Goal: Find specific page/section: Find specific page/section

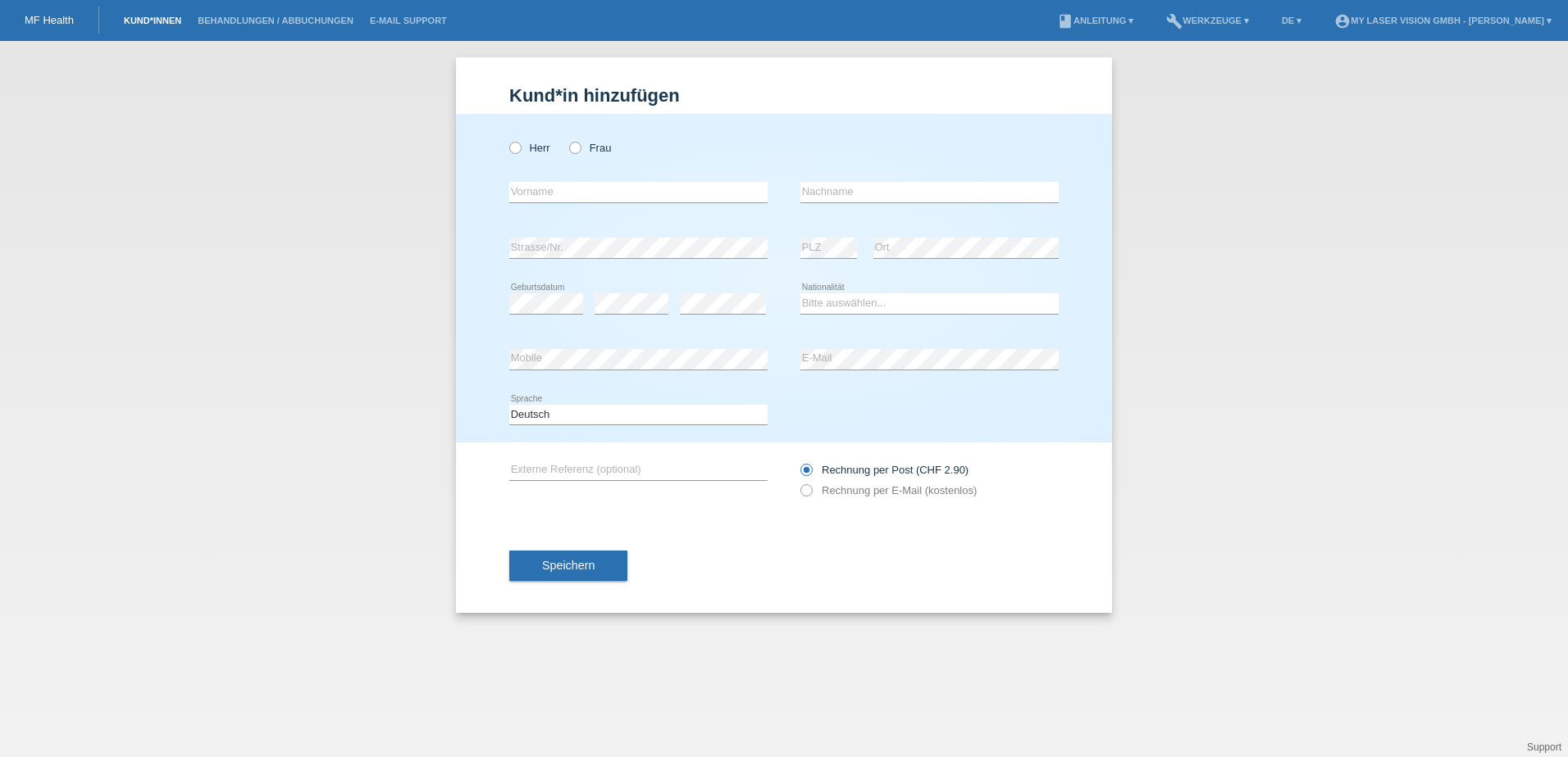
click at [143, 17] on link "Kund*innen" at bounding box center [153, 20] width 74 height 10
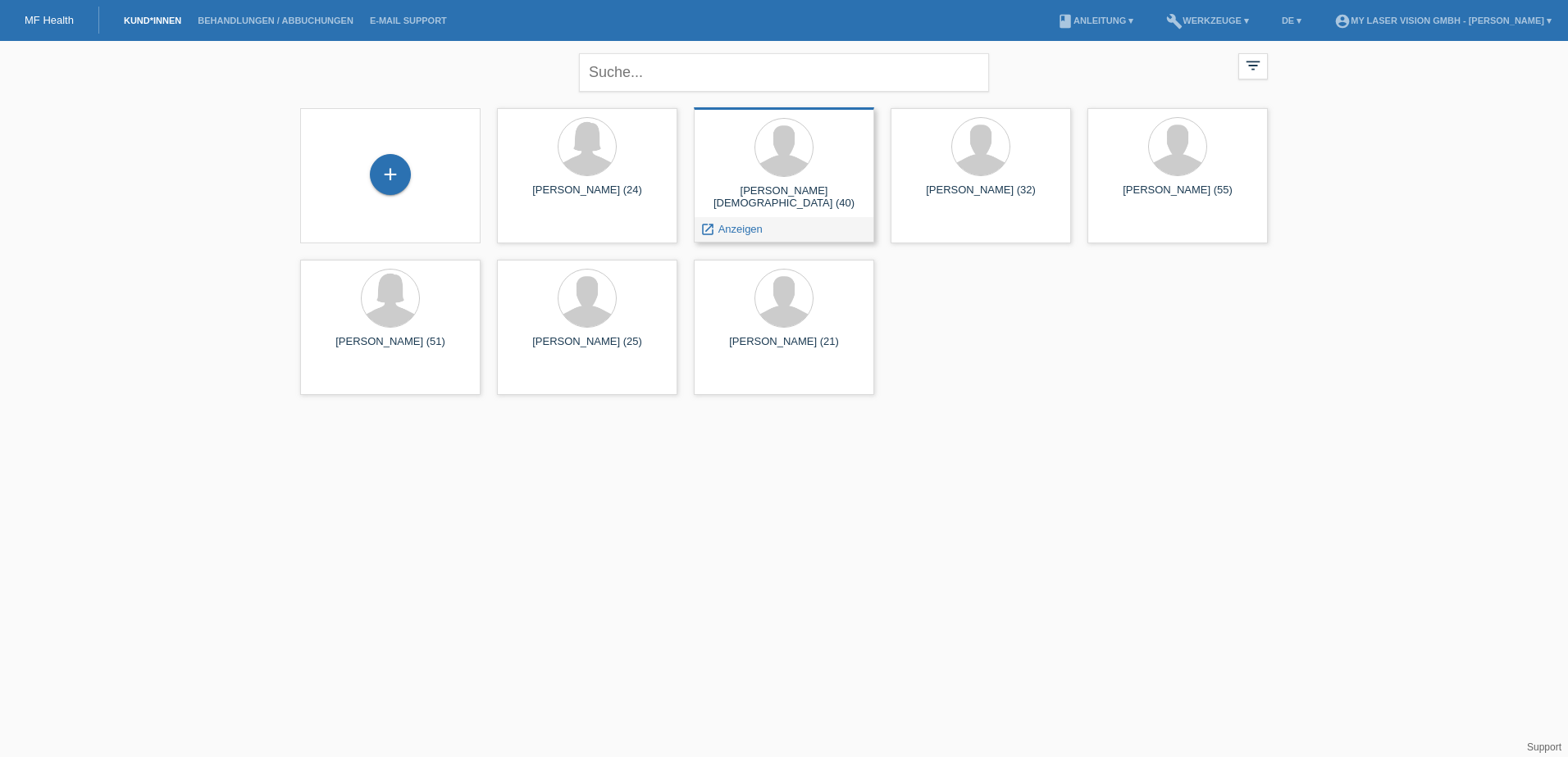
click at [760, 180] on div "[PERSON_NAME][DEMOGRAPHIC_DATA] (40) launch Anzeigen" at bounding box center [784, 175] width 180 height 135
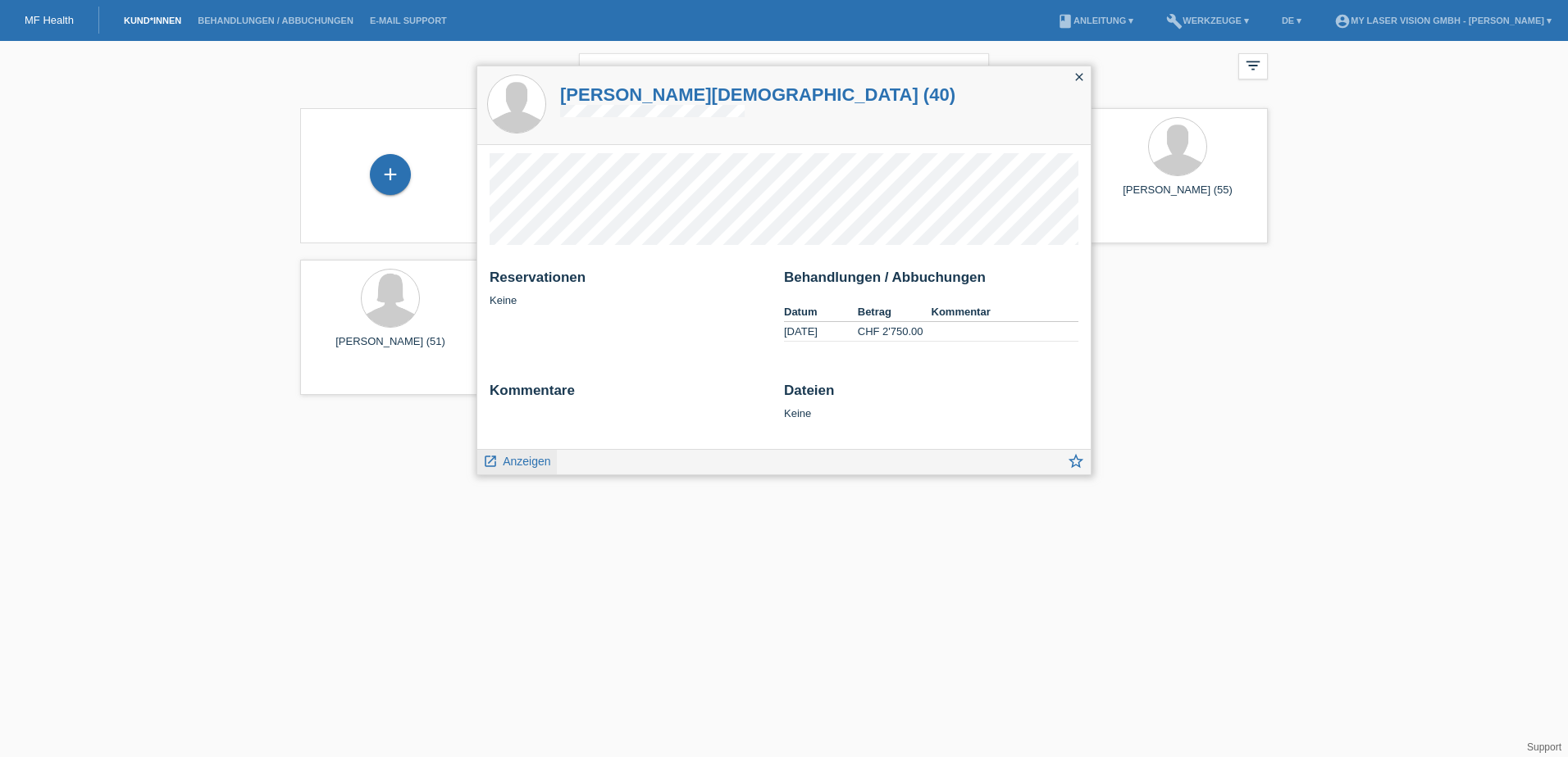
click at [504, 466] on span "Anzeigen" at bounding box center [526, 461] width 47 height 13
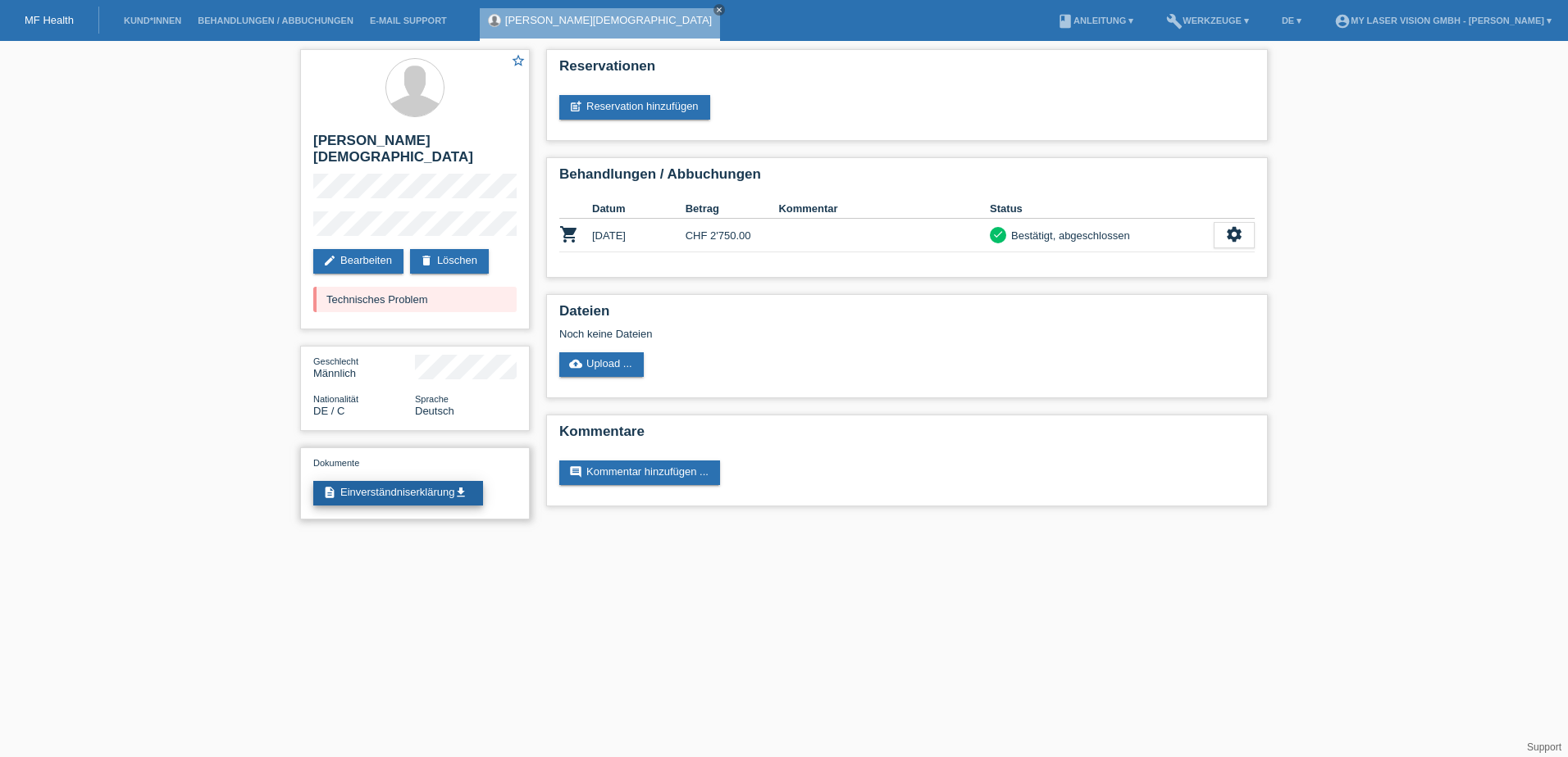
click at [457, 481] on link "description Einverständniserklärung get_app" at bounding box center [398, 494] width 170 height 25
